Goal: Information Seeking & Learning: Learn about a topic

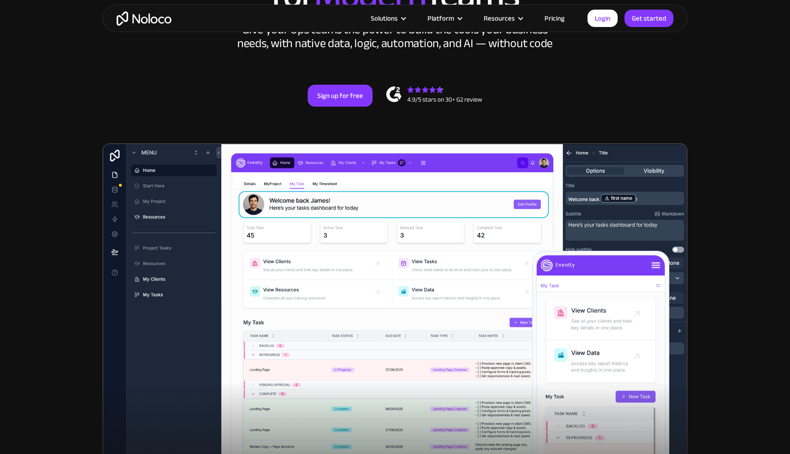
scroll to position [109, 0]
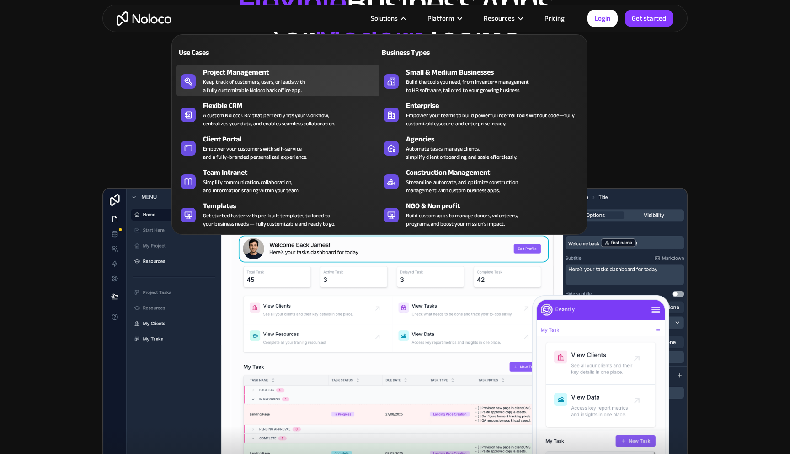
click at [258, 78] on div "Keep track of customers, users, or leads with a fully customizable Noloco back …" at bounding box center [254, 86] width 102 height 16
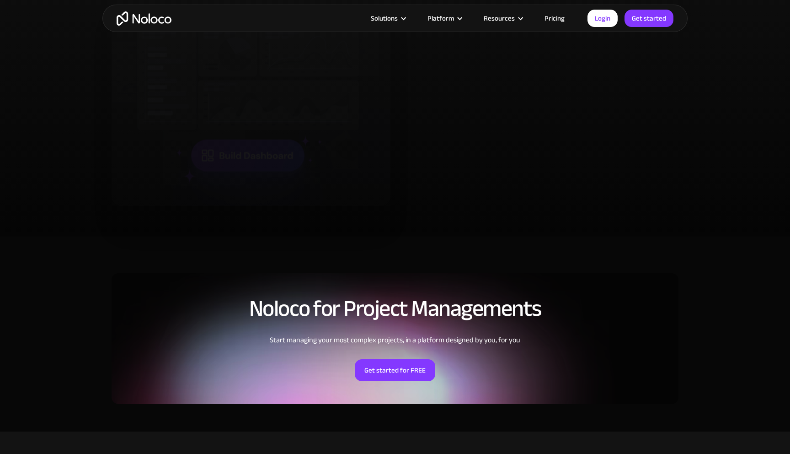
scroll to position [1957, 0]
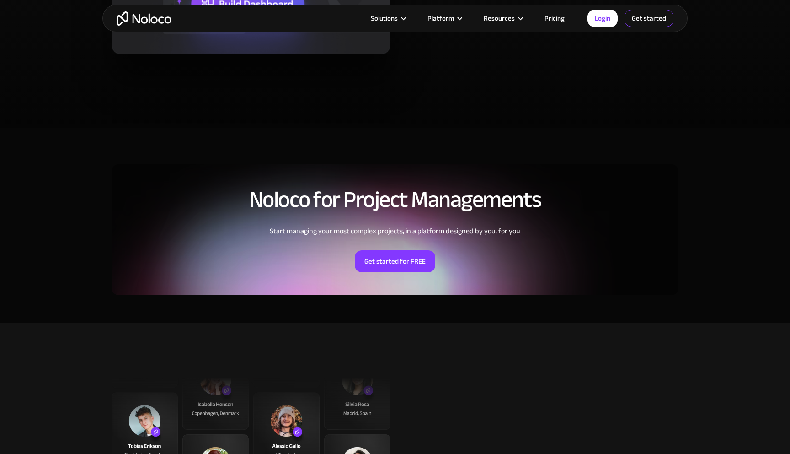
click at [657, 20] on link "Get started" at bounding box center [649, 18] width 49 height 17
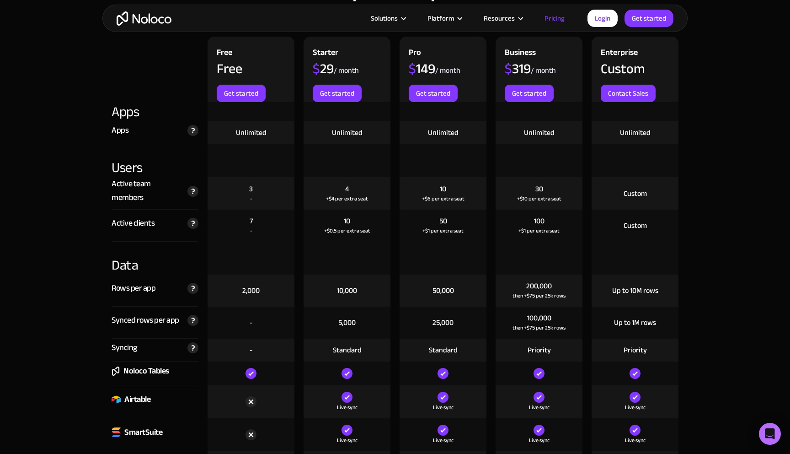
scroll to position [944, 0]
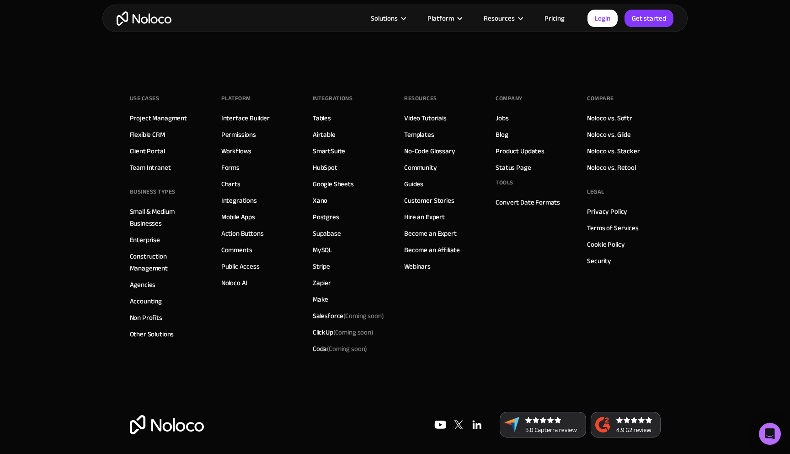
scroll to position [5167, 0]
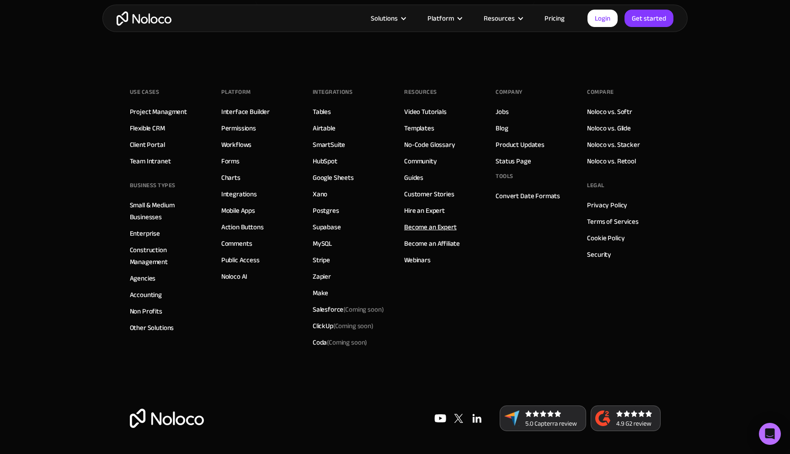
click at [426, 227] on link "Become an Expert" at bounding box center [430, 227] width 53 height 12
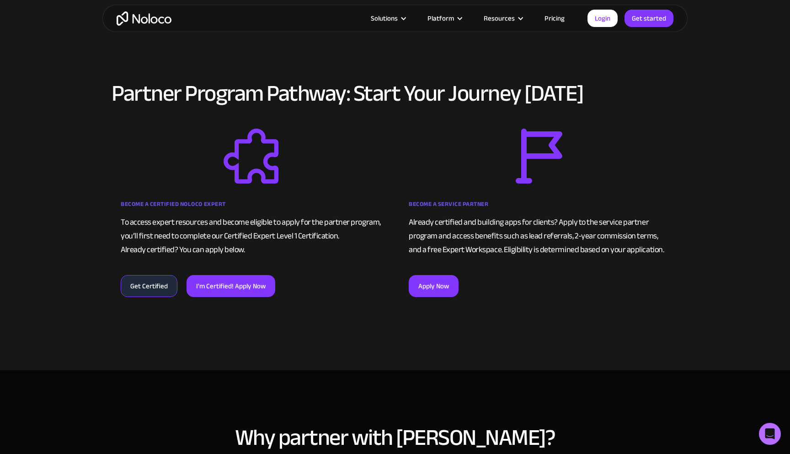
scroll to position [511, 0]
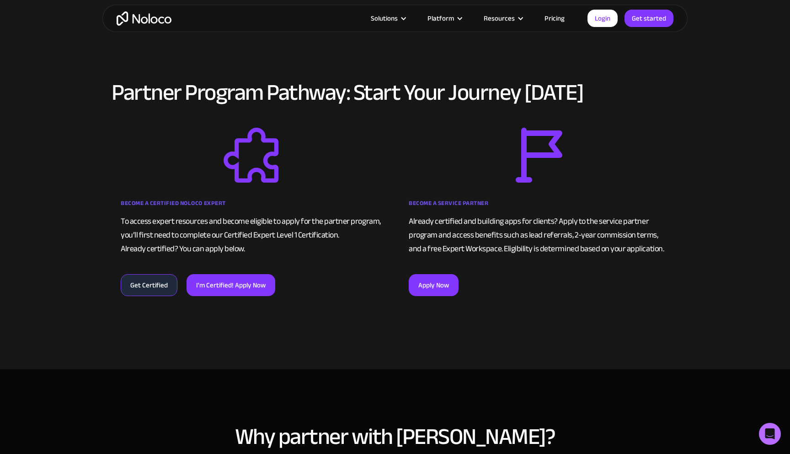
click at [166, 286] on link "Get Certified" at bounding box center [149, 285] width 57 height 22
